Goal: Information Seeking & Learning: Learn about a topic

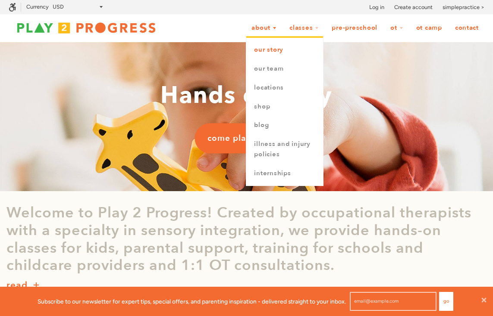
click at [264, 53] on link "Our Story" at bounding box center [284, 50] width 77 height 19
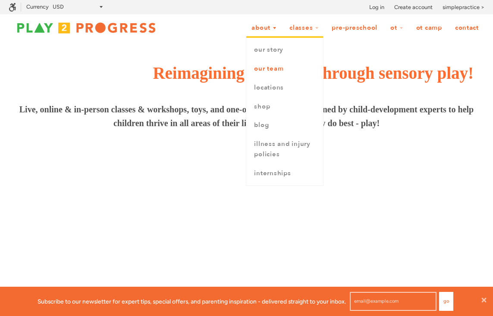
click at [264, 69] on link "Our Team" at bounding box center [284, 68] width 77 height 19
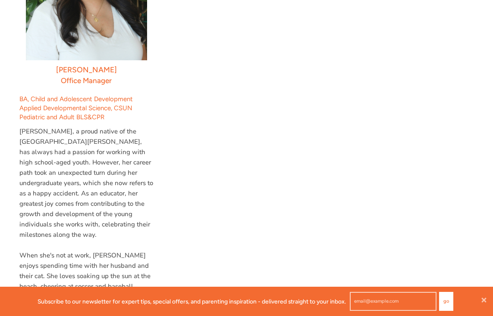
scroll to position [2871, 0]
